Goal: Navigation & Orientation: Go to known website

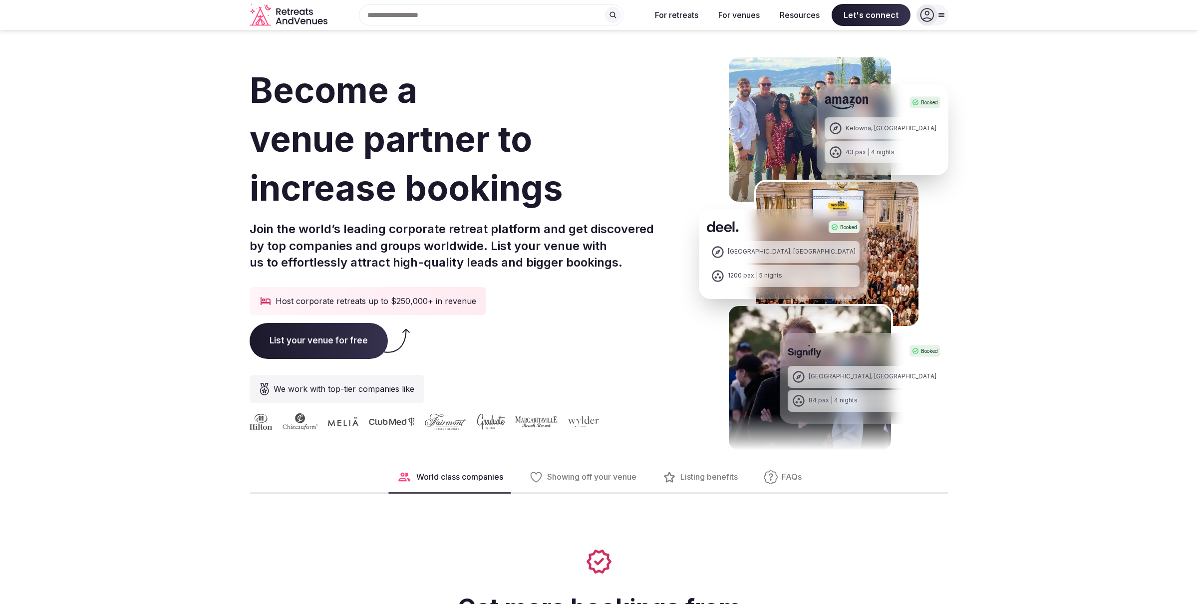
click at [293, 8] on icon "Retreats and Venues company logo" at bounding box center [290, 15] width 80 height 22
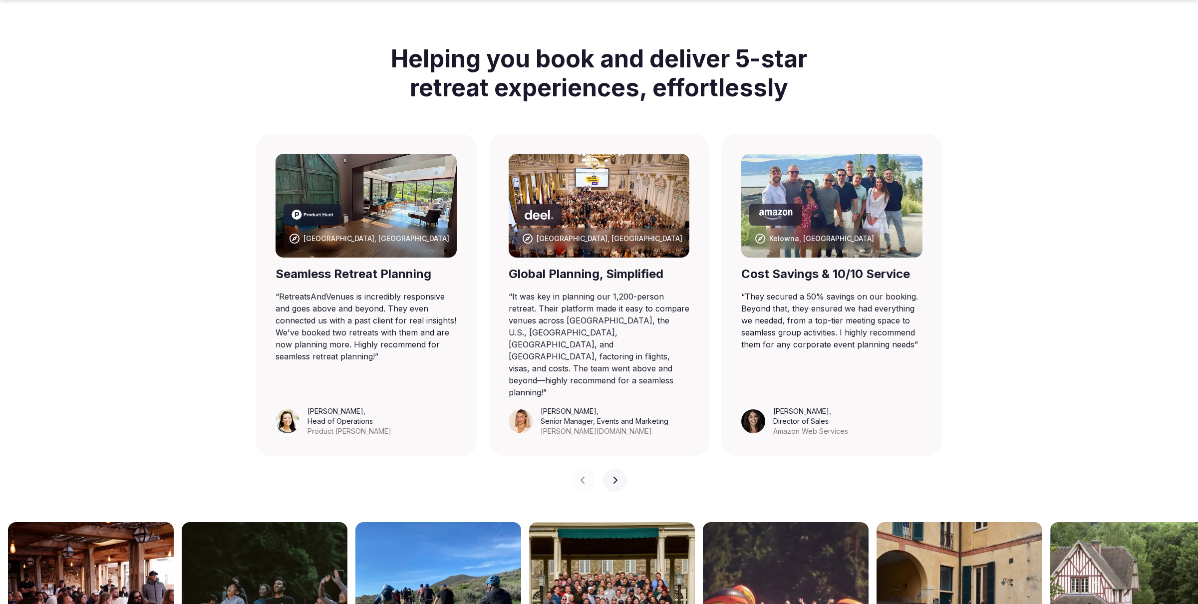
scroll to position [568, 0]
click at [615, 476] on icon "button" at bounding box center [616, 479] width 4 height 7
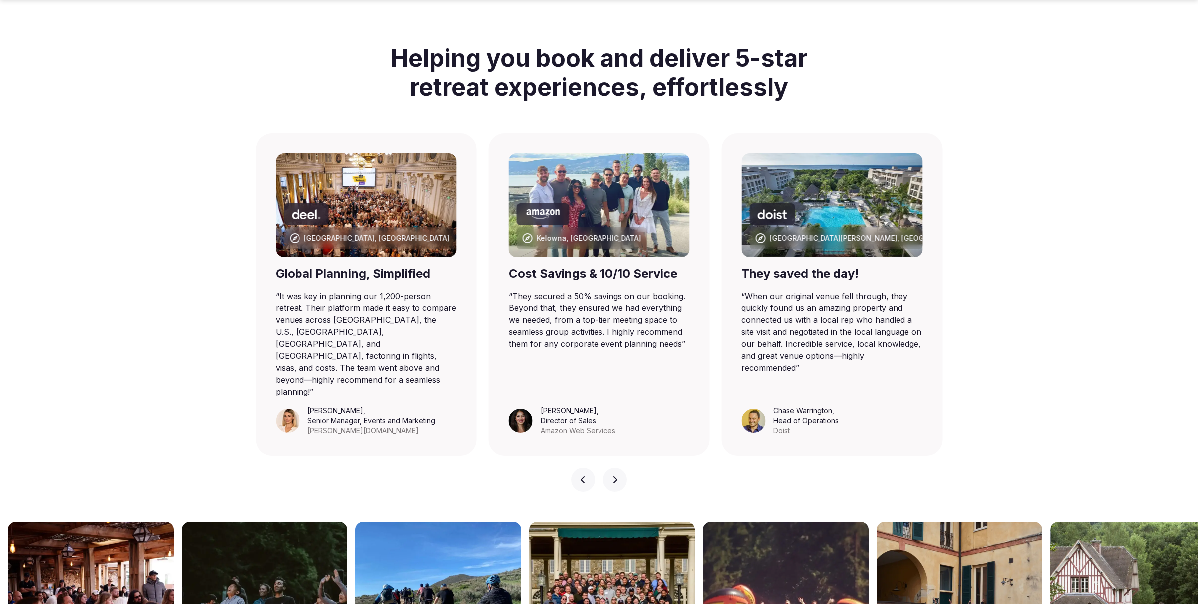
click at [615, 476] on icon "button" at bounding box center [616, 479] width 4 height 7
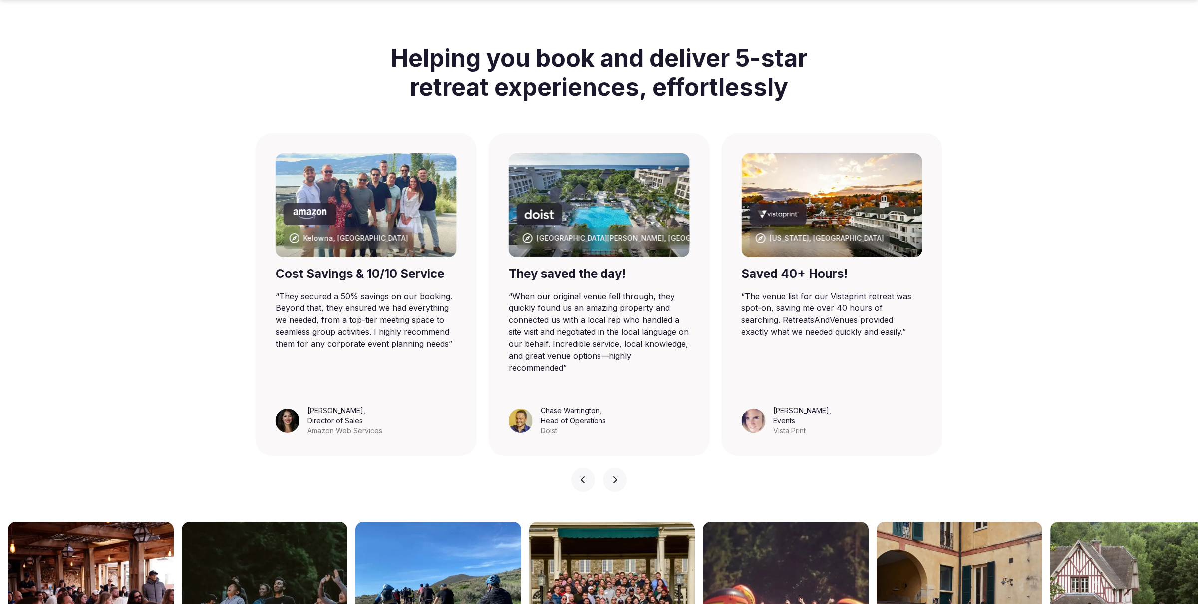
click at [615, 476] on icon "button" at bounding box center [616, 479] width 4 height 7
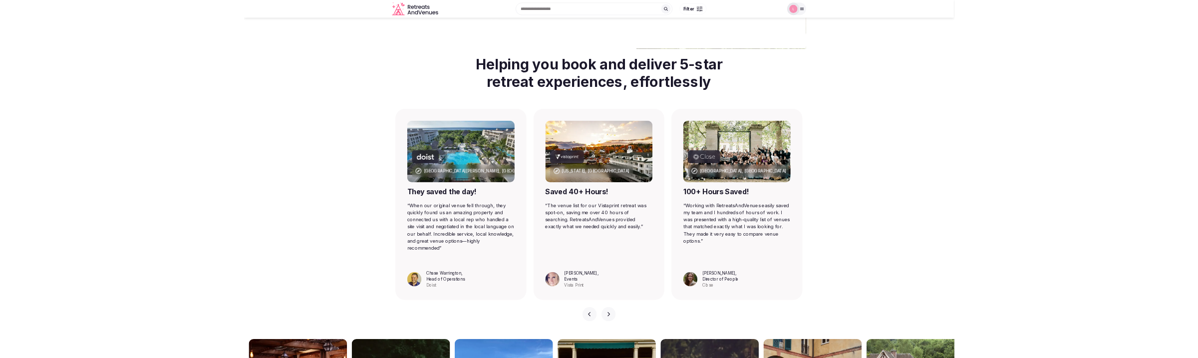
scroll to position [515, 0]
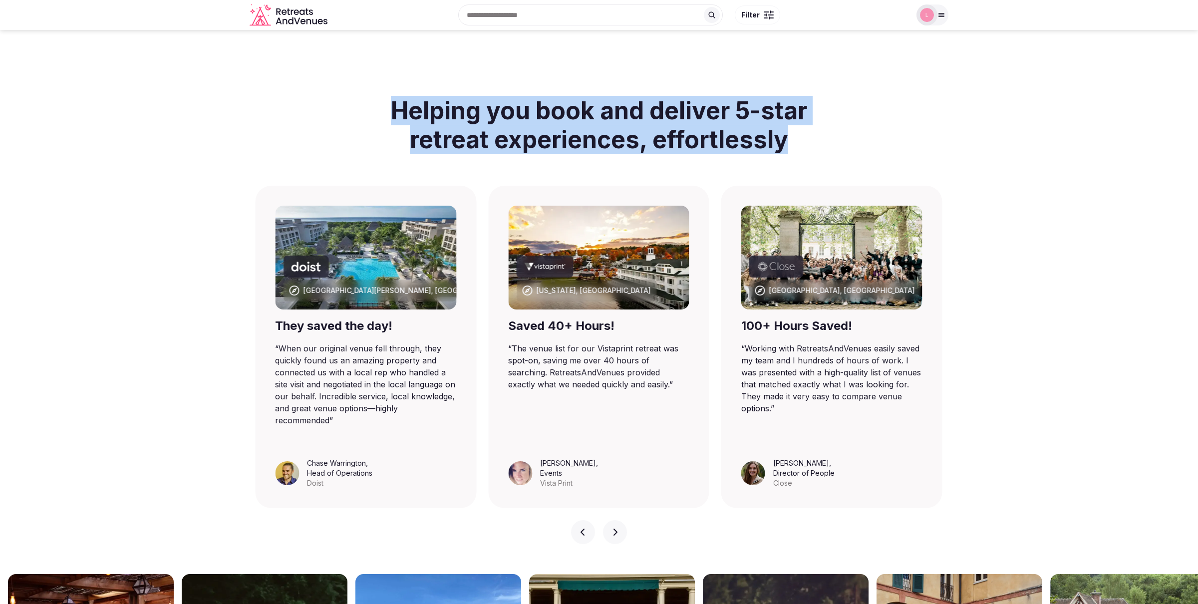
drag, startPoint x: 791, startPoint y: 137, endPoint x: 377, endPoint y: 116, distance: 414.9
click at [377, 116] on h2 "Helping you book and deliver 5-star retreat experiences, effortlessly" at bounding box center [598, 124] width 447 height 81
copy h2 "Helping you book and deliver 5-star retreat experiences, effortlessly"
